Goal: Find specific page/section: Find specific page/section

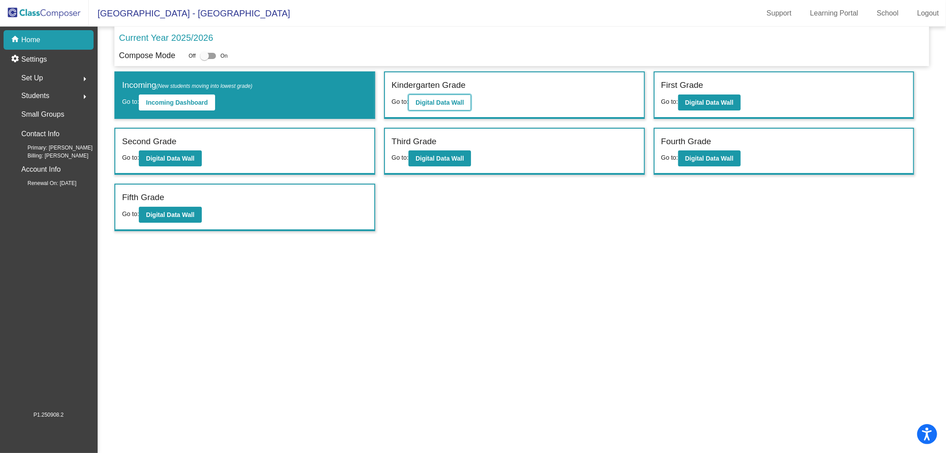
click at [433, 104] on b "Digital Data Wall" at bounding box center [440, 102] width 48 height 7
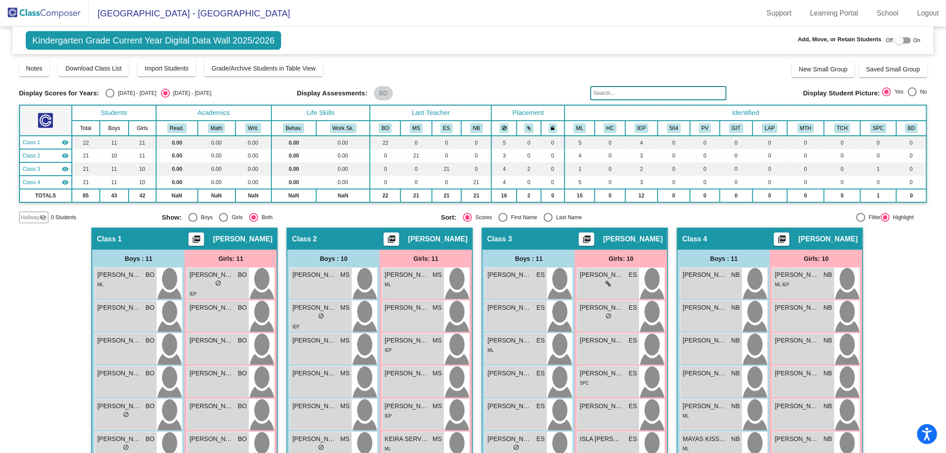
click at [38, 10] on img at bounding box center [44, 13] width 89 height 26
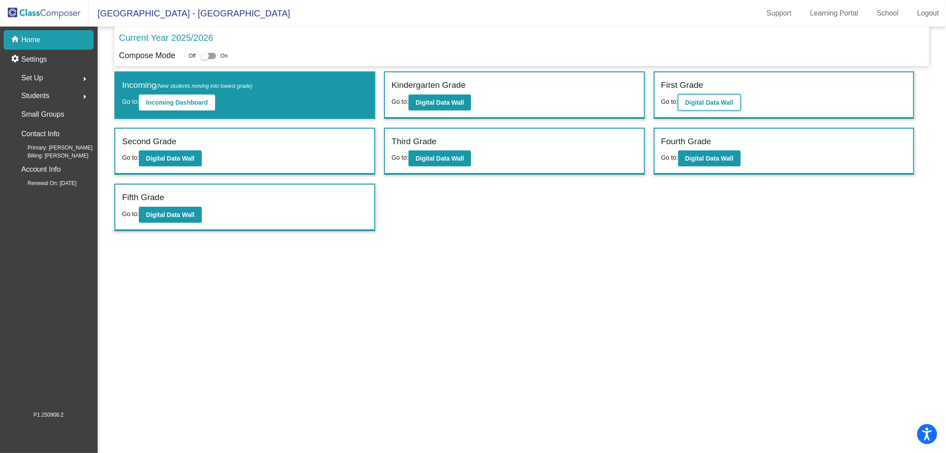
click at [700, 95] on button "Digital Data Wall" at bounding box center [709, 102] width 63 height 16
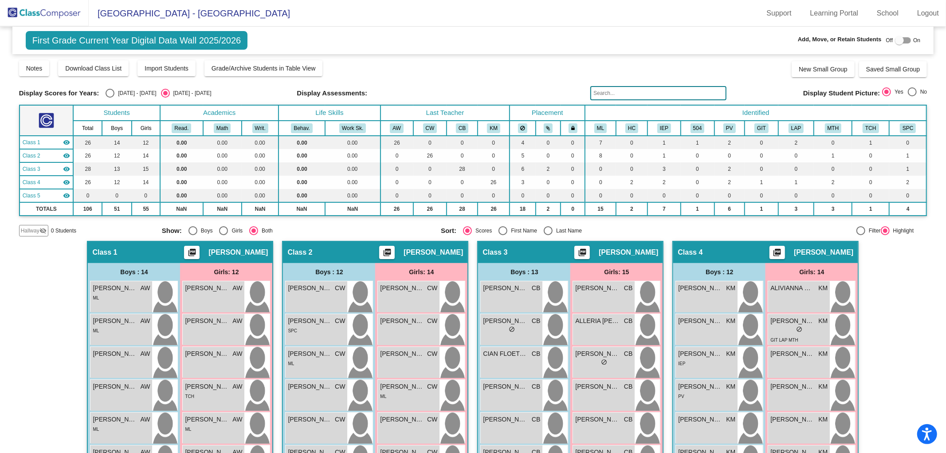
click at [113, 92] on div "Select an option" at bounding box center [110, 93] width 9 height 9
click at [110, 98] on input "[DATE] - [DATE]" at bounding box center [110, 98] width 0 height 0
radio input "true"
